Goal: Find specific page/section: Find specific page/section

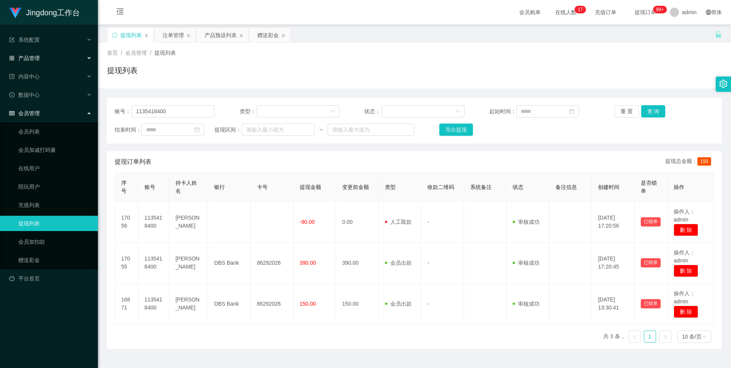
click at [65, 56] on div "产品管理" at bounding box center [49, 57] width 98 height 15
click at [59, 55] on div "产品管理" at bounding box center [49, 57] width 98 height 15
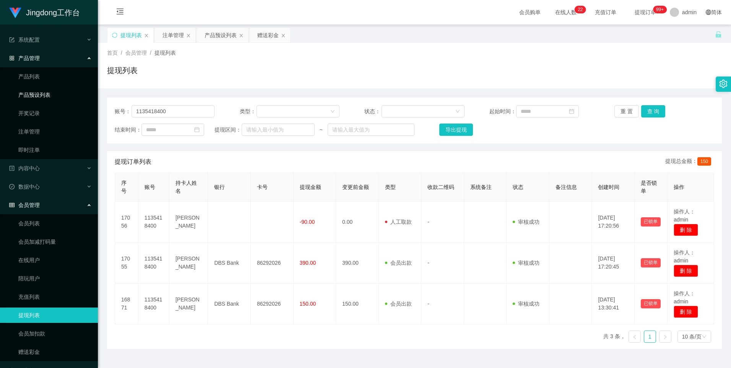
click at [59, 98] on link "产品预设列表" at bounding box center [54, 94] width 73 height 15
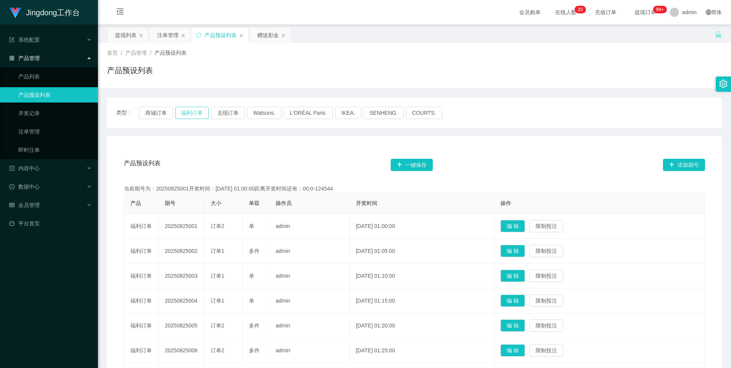
click at [197, 116] on button "福利订单" at bounding box center [192, 113] width 34 height 12
